Goal: Task Accomplishment & Management: Use online tool/utility

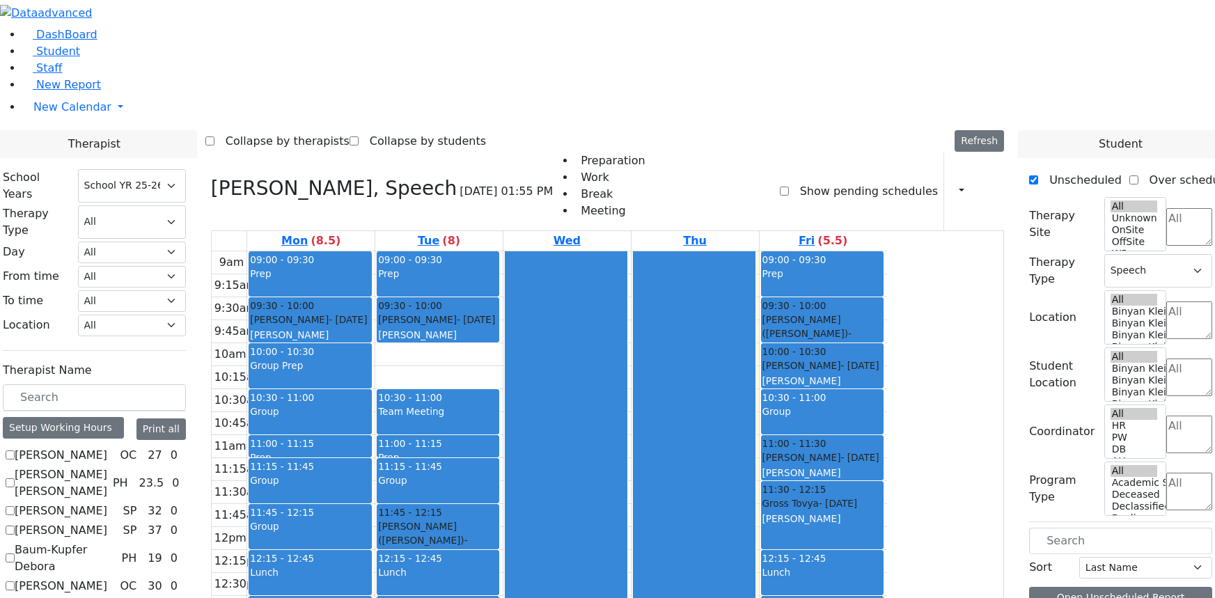
select select "212"
select select "3"
click at [186, 205] on select "All Psych Hearing Vision Speech Physical Occupational" at bounding box center [132, 221] width 108 height 33
select select "3"
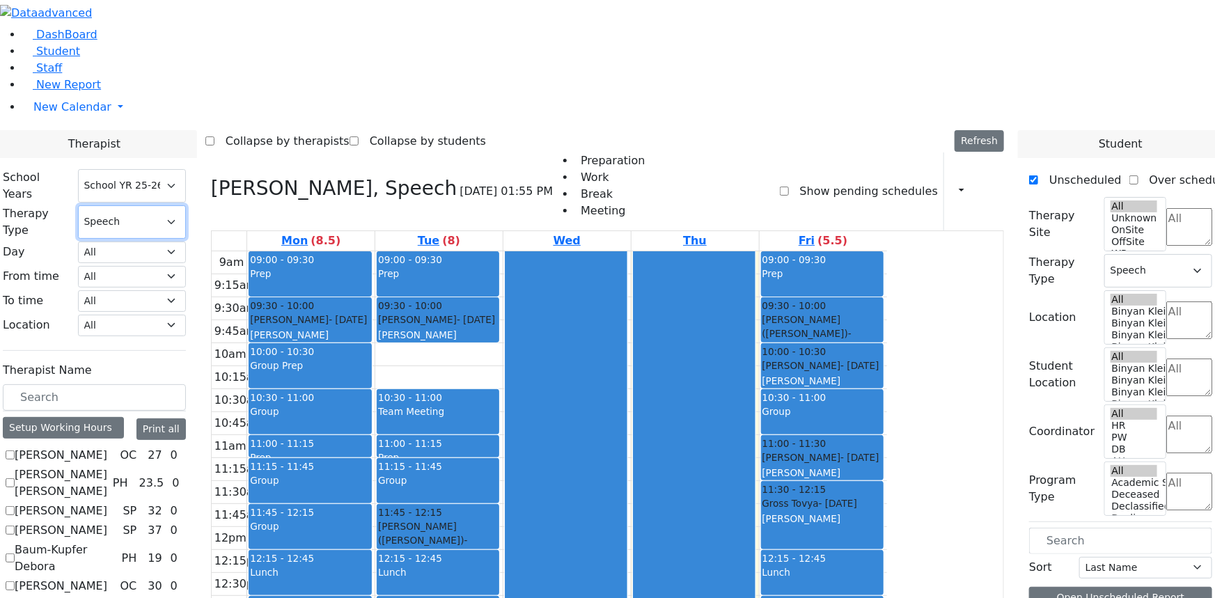
click at [186, 205] on select "All Psych Hearing Vision Speech Physical Occupational" at bounding box center [132, 221] width 108 height 33
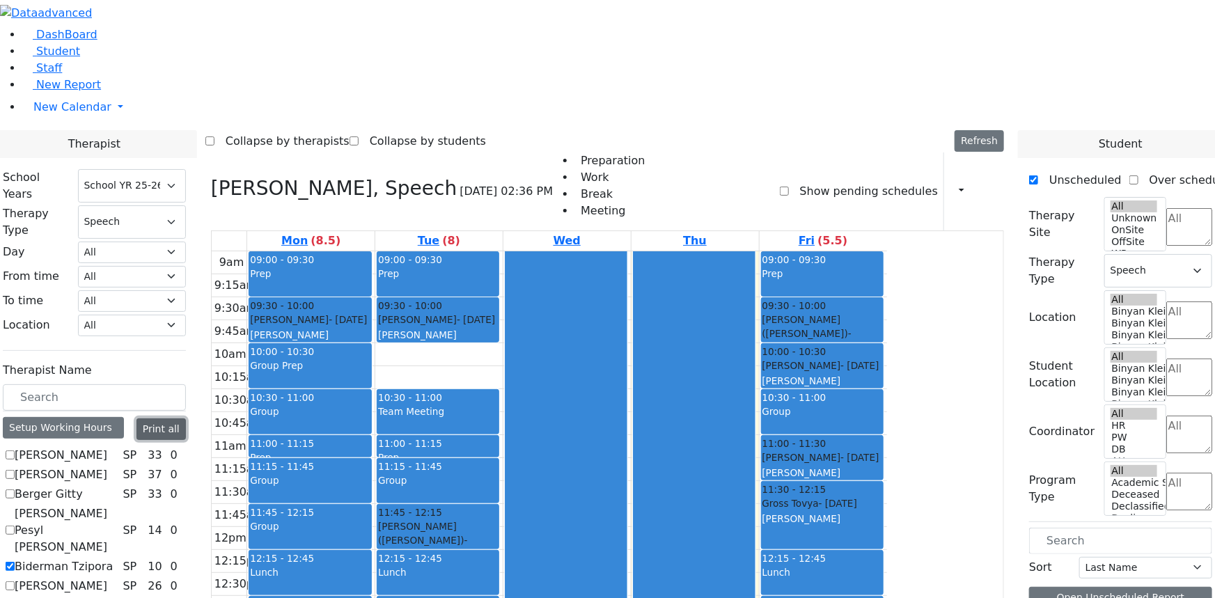
click at [181, 418] on button "Print all" at bounding box center [160, 429] width 49 height 22
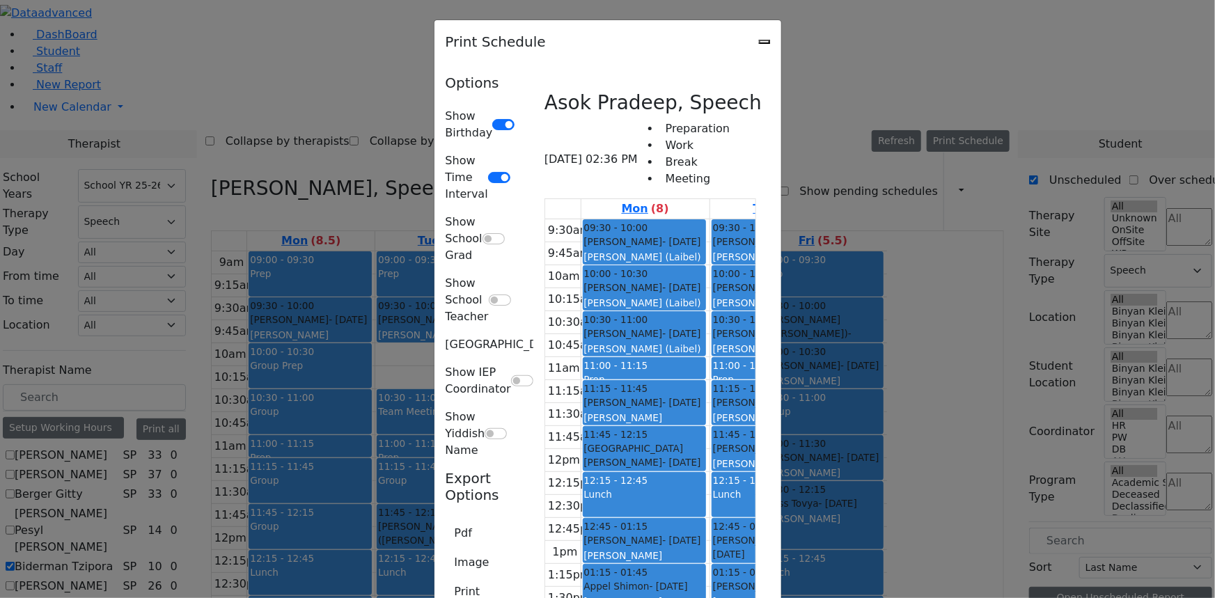
scroll to position [2532, 0]
drag, startPoint x: 1079, startPoint y: 34, endPoint x: 1114, endPoint y: 2, distance: 47.3
click at [765, 42] on icon "Close" at bounding box center [765, 42] width 0 height 0
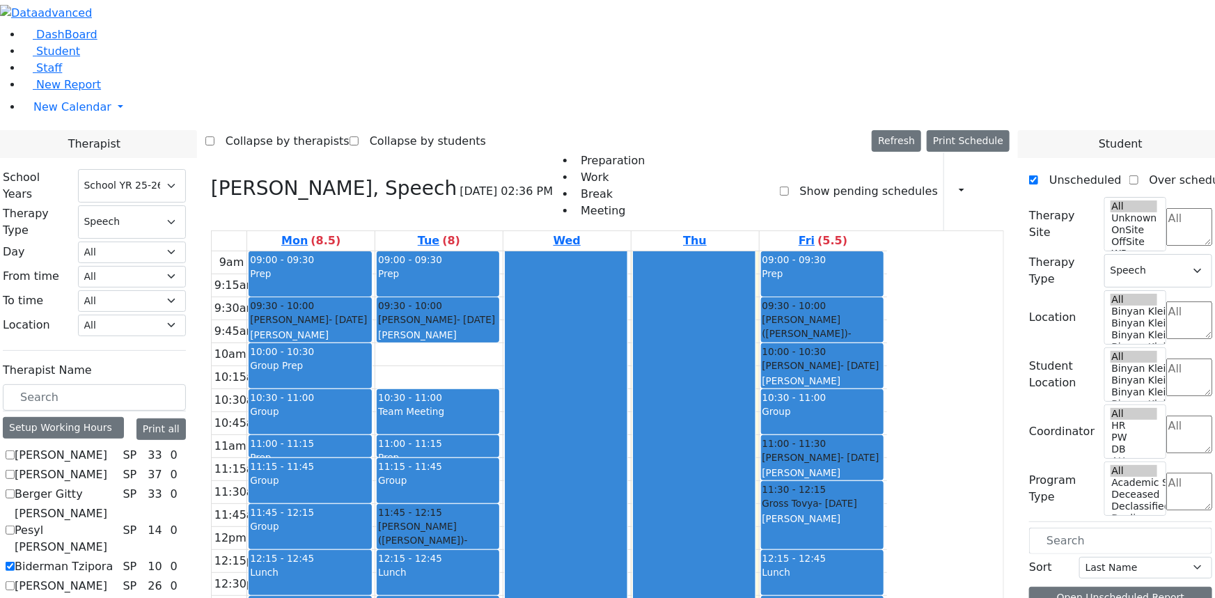
scroll to position [523, 0]
checkbox input "true"
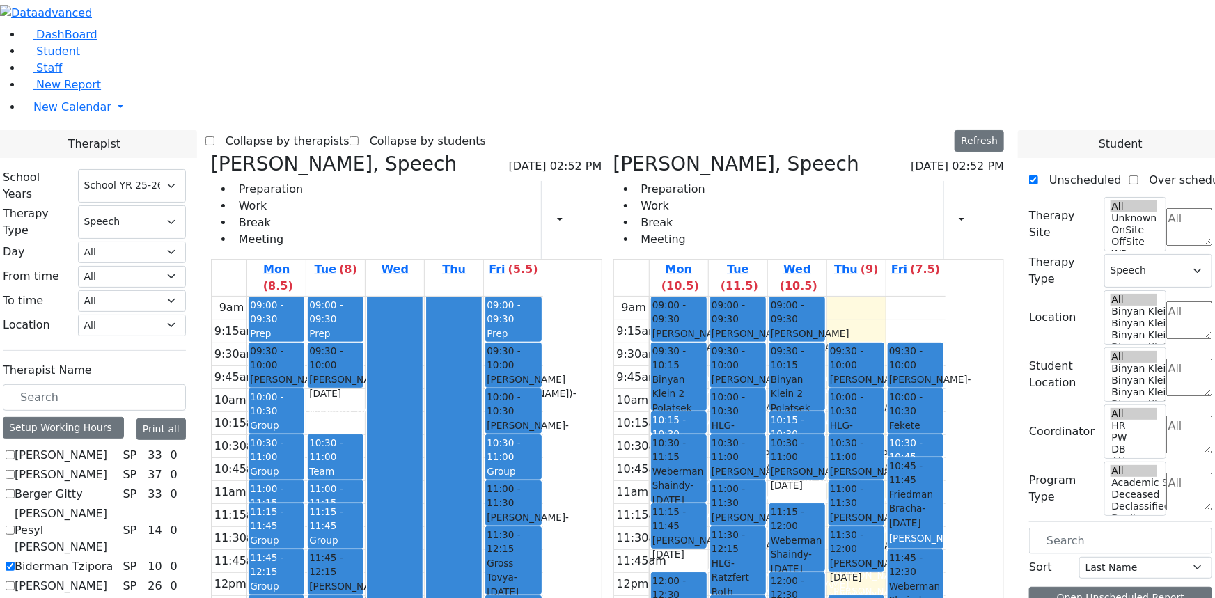
click at [211, 152] on icon at bounding box center [211, 163] width 0 height 23
checkbox input "false"
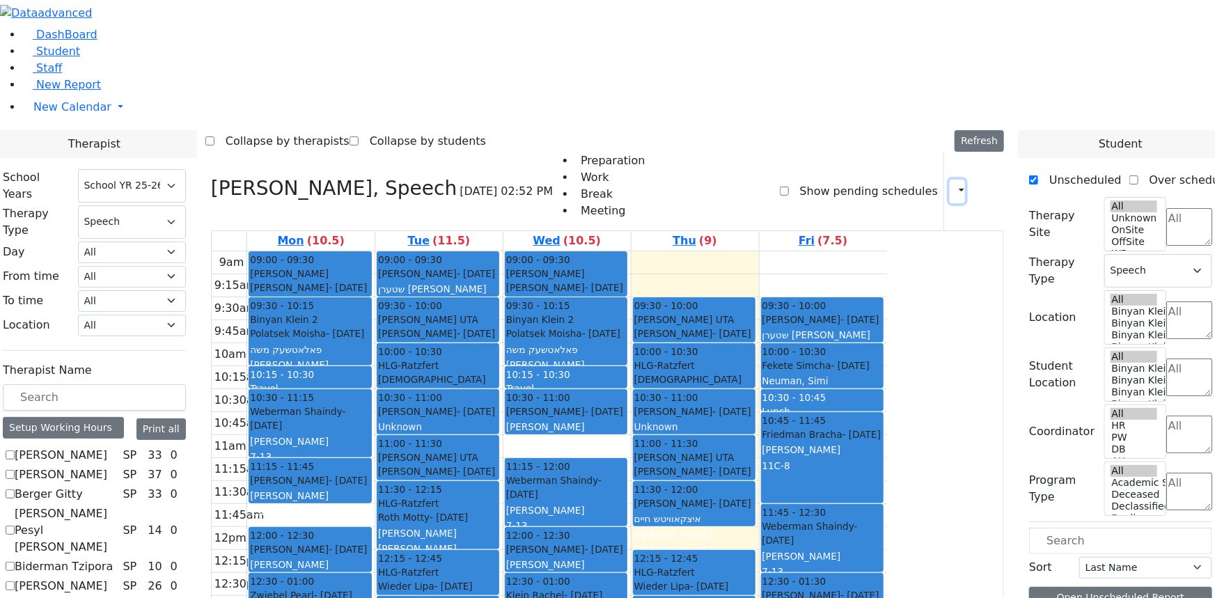
click at [953, 185] on icon "button" at bounding box center [953, 191] width 0 height 13
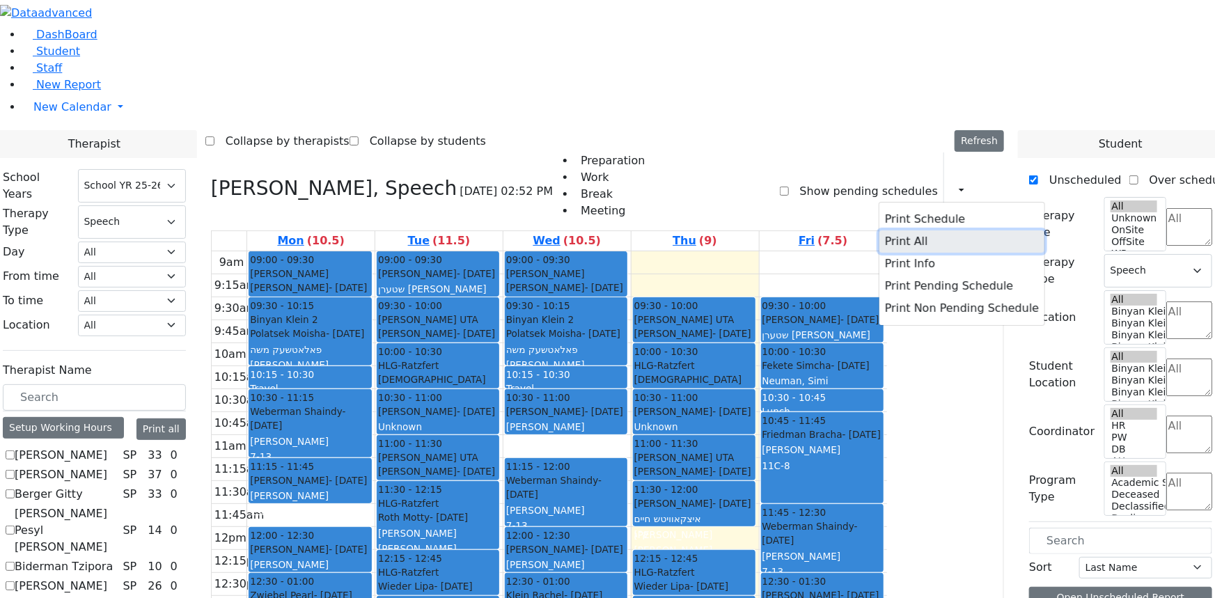
click at [904, 230] on button "Print All" at bounding box center [961, 241] width 165 height 22
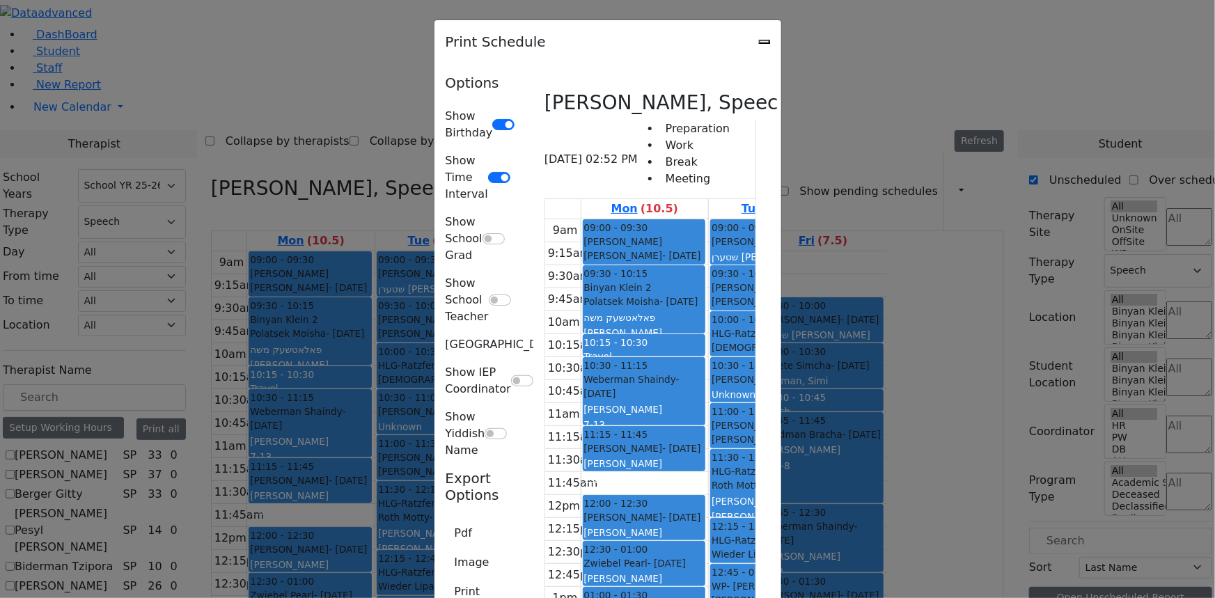
scroll to position [100, 0]
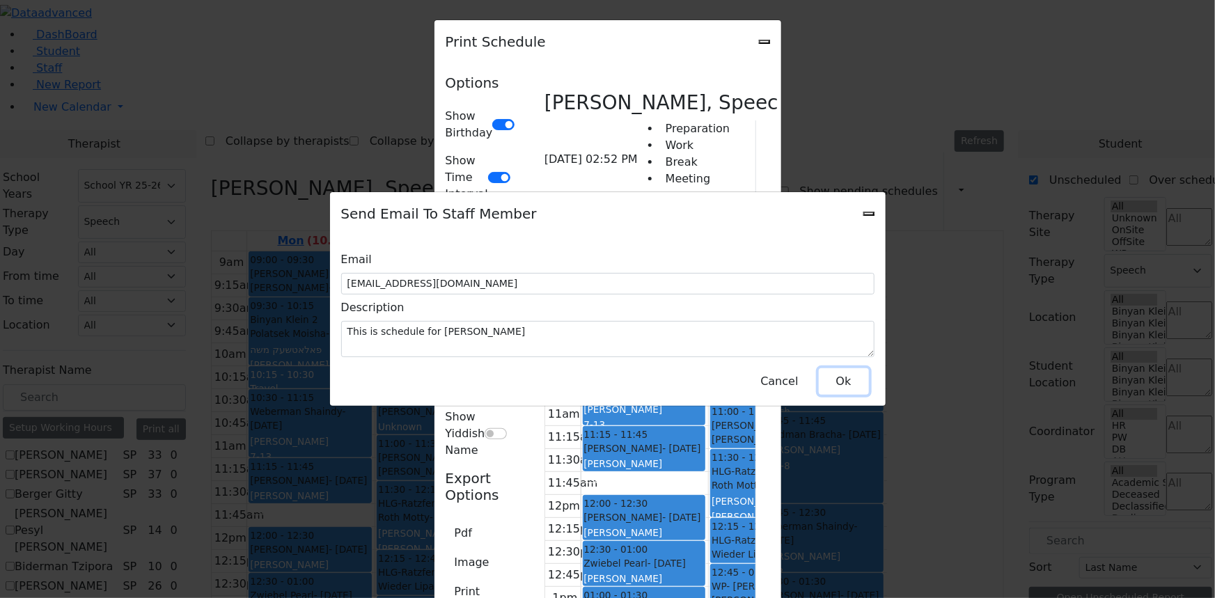
click at [825, 377] on button "Ok" at bounding box center [844, 381] width 50 height 26
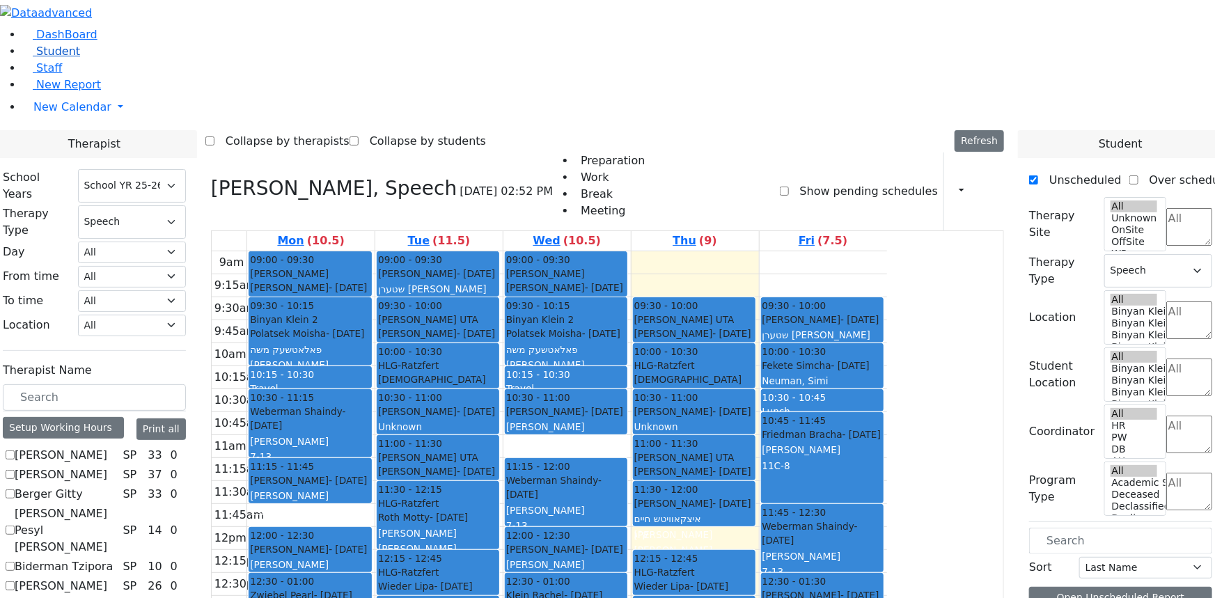
click at [47, 58] on span "Student" at bounding box center [58, 51] width 44 height 13
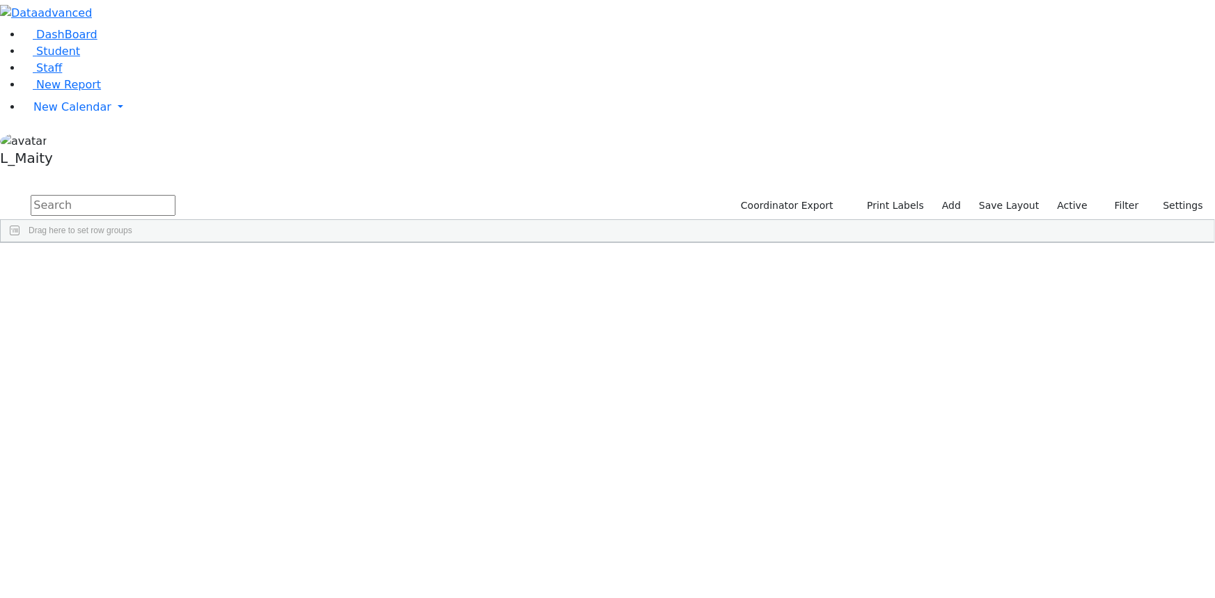
scroll to position [4937, 0]
click at [235, 498] on div "Burech" at bounding box center [195, 507] width 79 height 19
